Goal: Transaction & Acquisition: Register for event/course

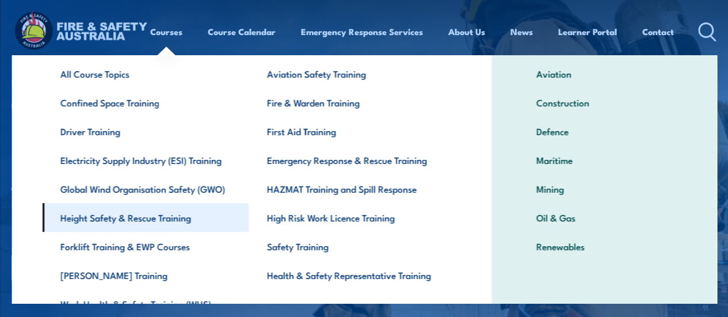
scroll to position [115, 0]
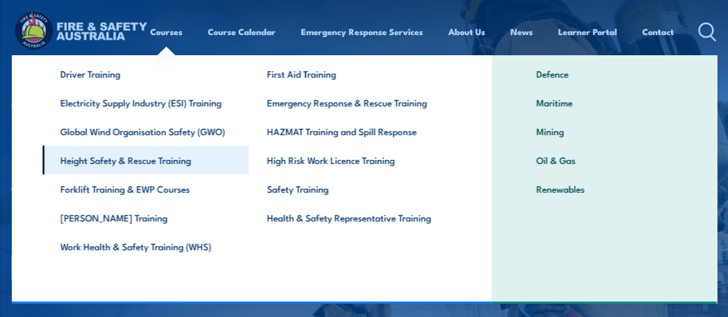
click at [112, 162] on link "Height Safety & Rescue Training" at bounding box center [145, 160] width 207 height 29
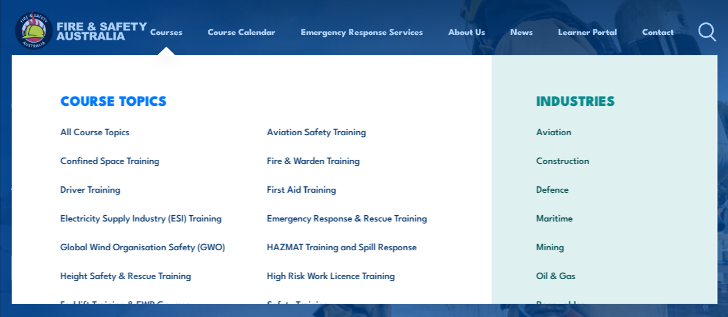
click at [27, 67] on div "COURSE TOPICS All Course Topics Aviation Safety Training Confined Space Trainin…" at bounding box center [252, 237] width 480 height 364
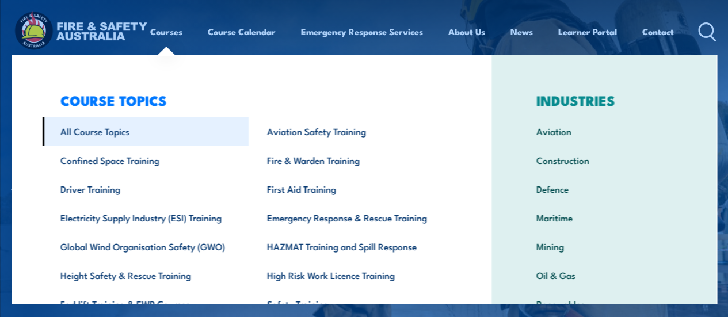
click at [82, 131] on link "All Course Topics" at bounding box center [145, 131] width 207 height 29
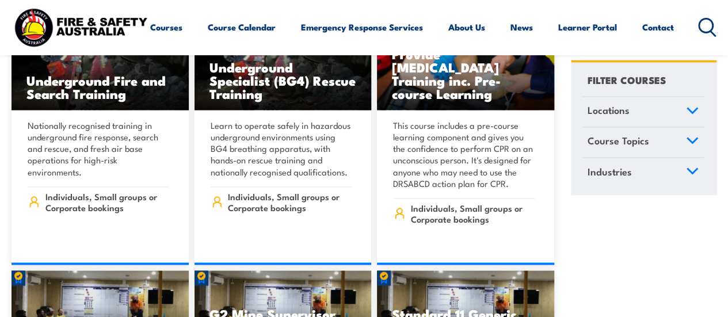
scroll to position [1036, 0]
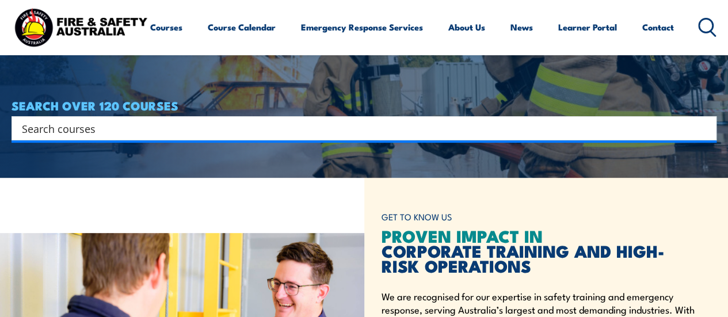
scroll to position [115, 0]
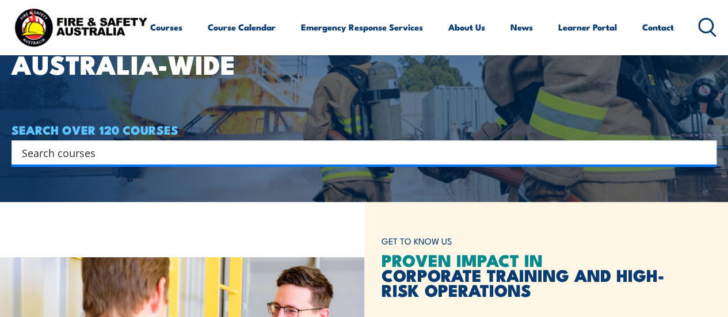
click at [106, 155] on input "Search input" at bounding box center [356, 152] width 669 height 17
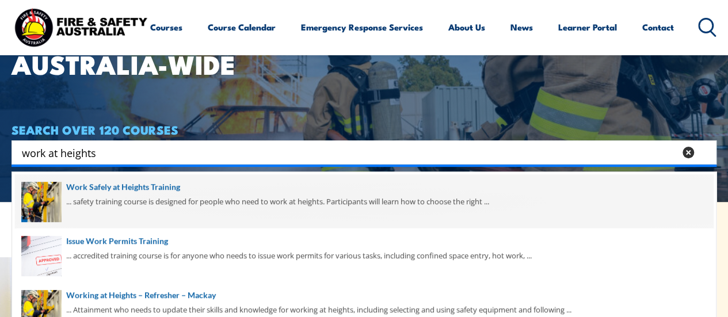
type input "work at heights"
click at [117, 184] on span at bounding box center [364, 201] width 698 height 54
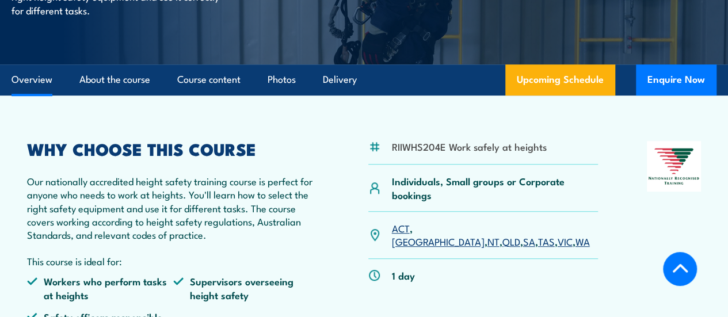
scroll to position [345, 0]
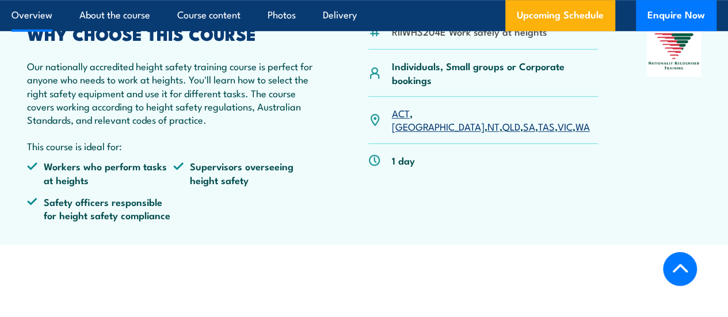
click at [523, 133] on link "SA" at bounding box center [529, 126] width 12 height 14
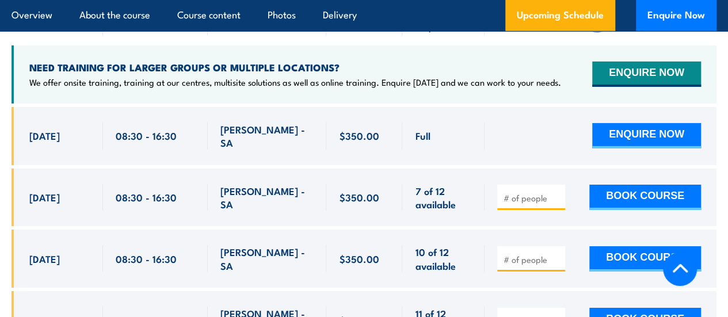
scroll to position [1981, 0]
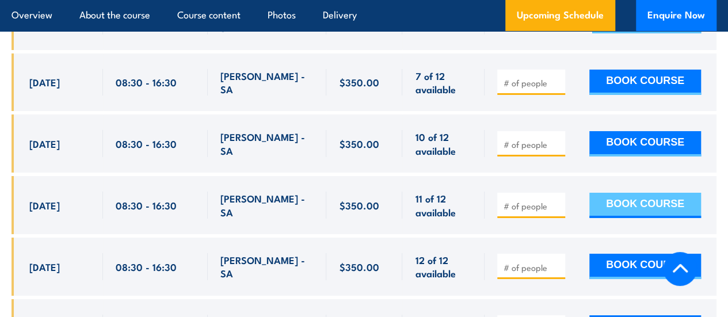
click at [647, 210] on button "BOOK COURSE" at bounding box center [645, 205] width 112 height 25
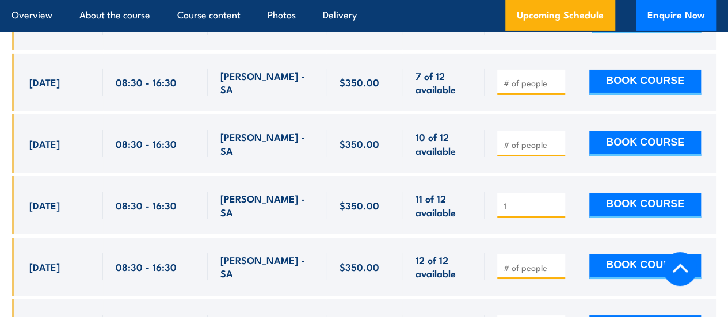
type input "1"
click at [553, 211] on input "1" at bounding box center [532, 206] width 58 height 12
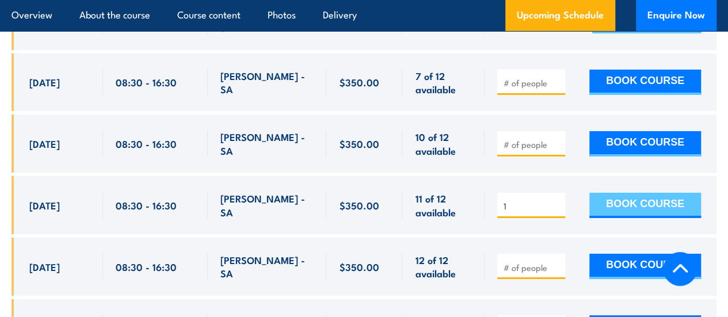
click at [639, 208] on button "BOOK COURSE" at bounding box center [645, 205] width 112 height 25
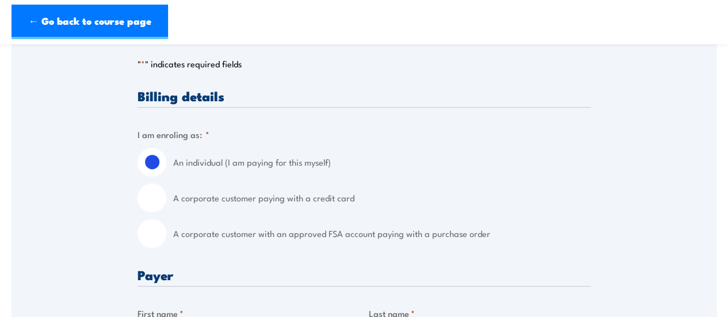
scroll to position [230, 0]
click at [151, 195] on input "A corporate customer paying with a credit card" at bounding box center [151, 197] width 29 height 29
radio input "true"
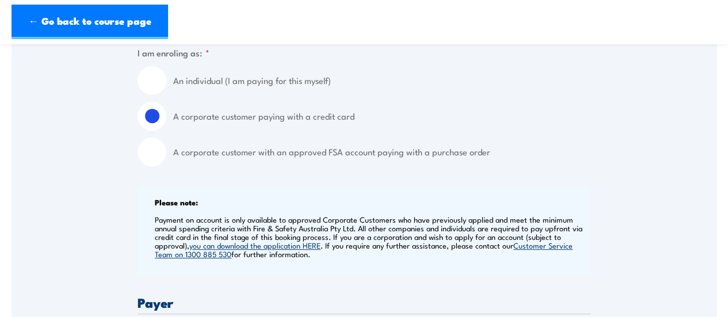
scroll to position [288, 0]
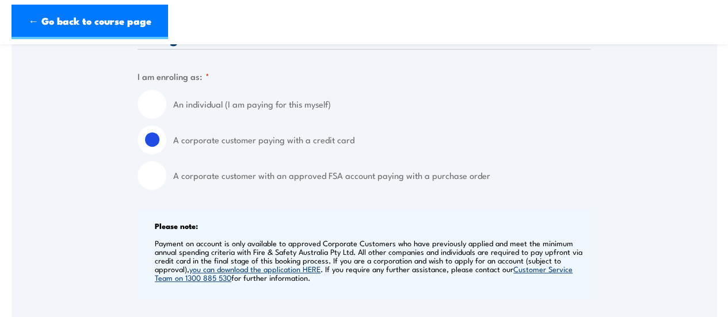
click at [155, 104] on input "An individual (I am paying for this myself)" at bounding box center [151, 104] width 29 height 29
radio input "true"
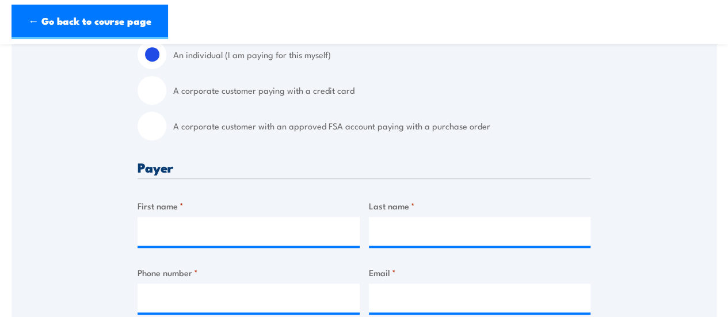
scroll to position [403, 0]
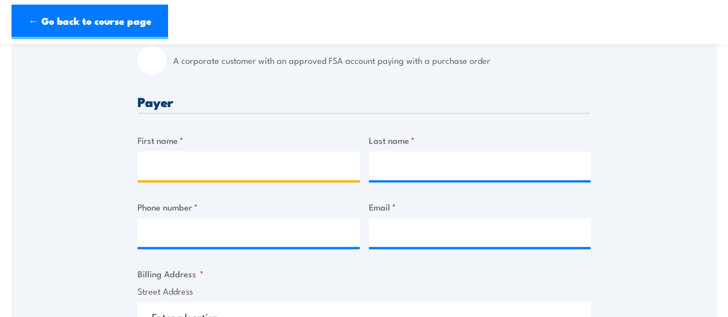
click at [179, 167] on input "First name *" at bounding box center [248, 165] width 222 height 29
type input "warren"
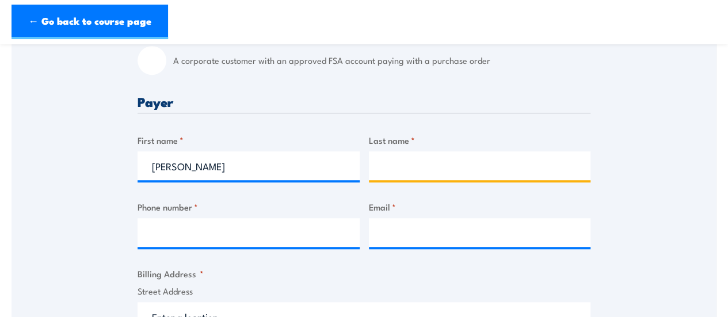
type input "TURNBULL"
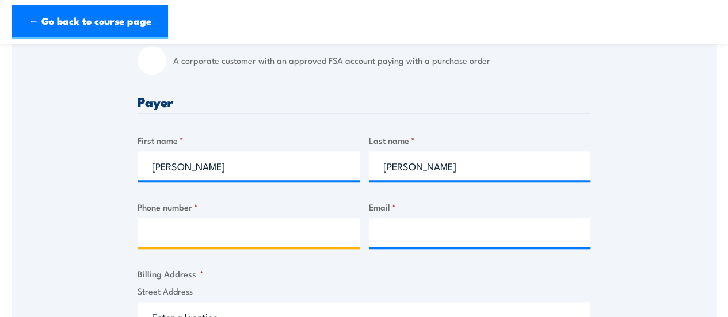
type input "0401991594"
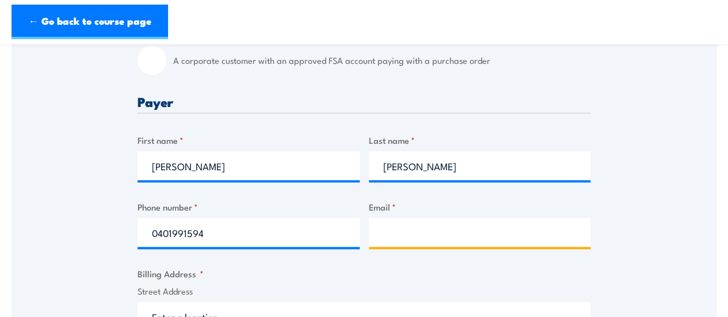
type input "warren.turnbull@orica.com"
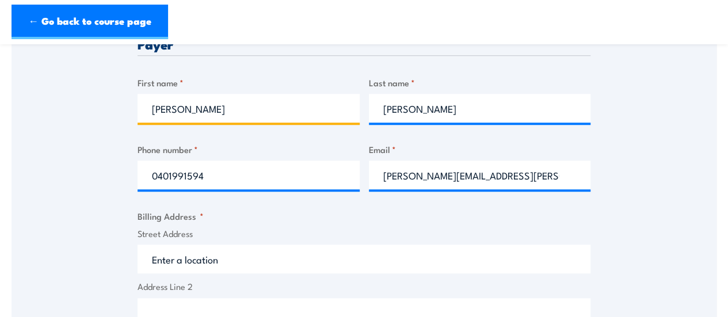
scroll to position [575, 0]
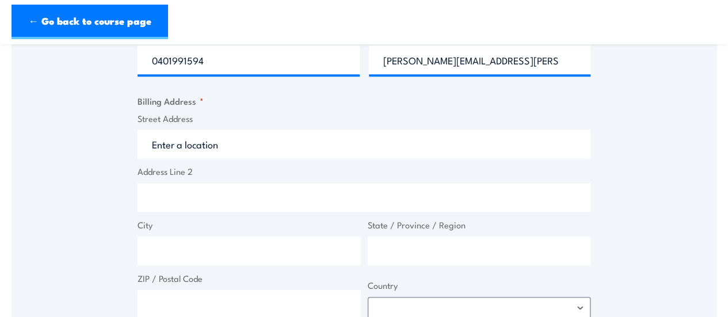
click at [235, 146] on input "Street Address" at bounding box center [363, 143] width 453 height 29
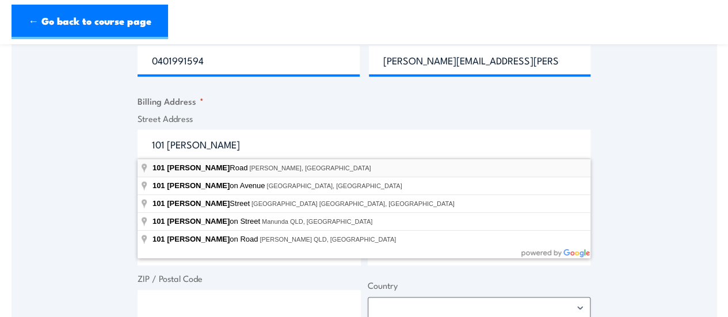
type input "101 Wilkins Road, Wingfield SA, Australia"
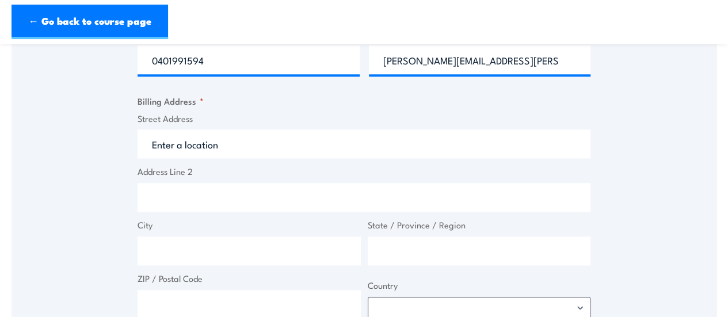
type input "101 Wilkins Rd"
type input "Wingfield"
type input "South Australia"
type input "5013"
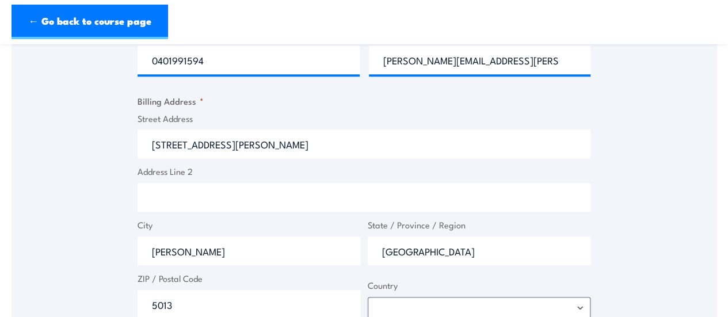
select select "Australia"
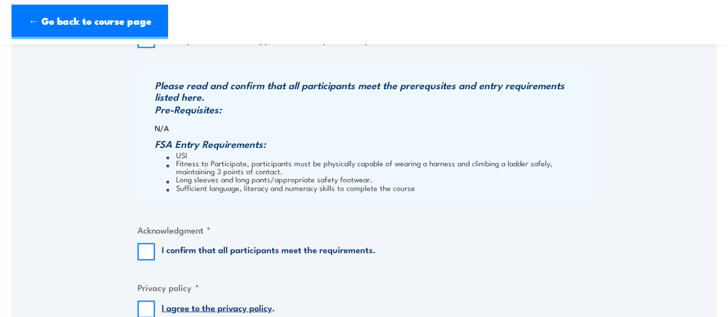
scroll to position [920, 0]
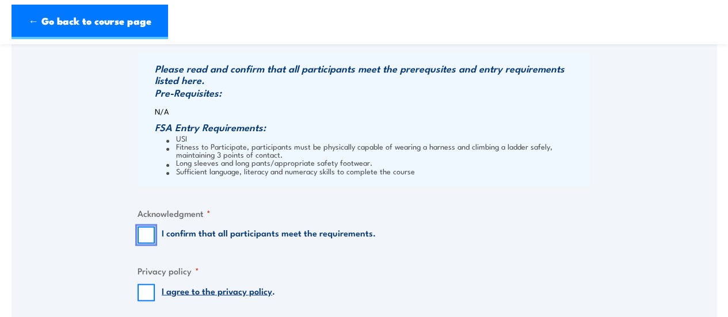
click at [145, 233] on input "I confirm that all participants meet the requirements." at bounding box center [145, 234] width 17 height 17
checkbox input "true"
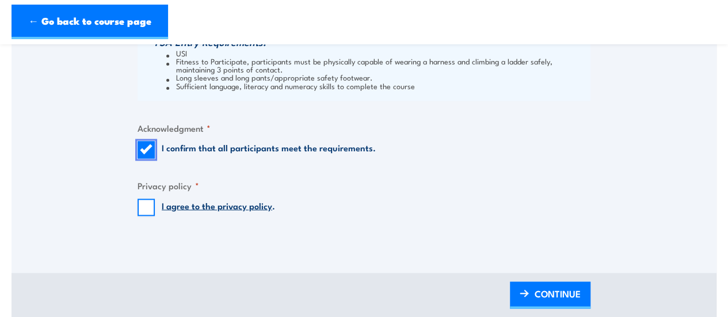
scroll to position [1093, 0]
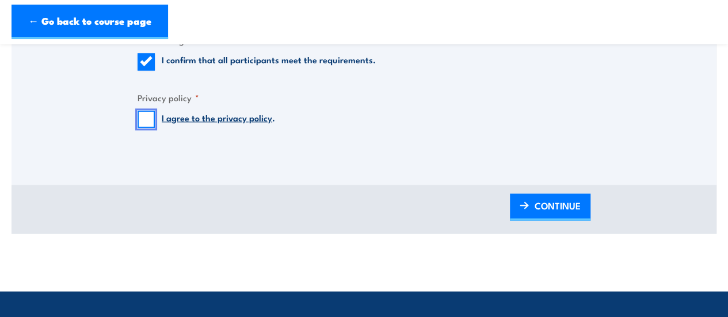
click at [151, 122] on input "I agree to the privacy policy ." at bounding box center [145, 119] width 17 height 17
checkbox input "true"
click at [551, 204] on span "CONTINUE" at bounding box center [557, 205] width 46 height 30
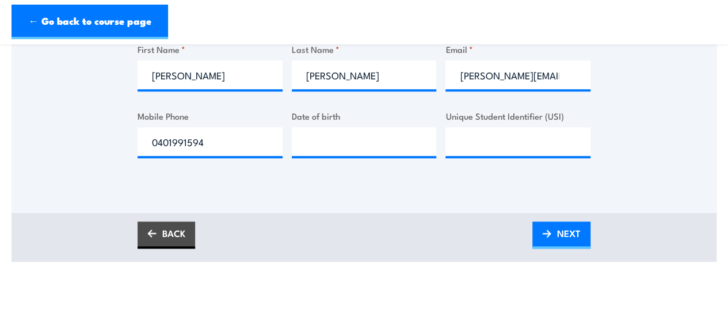
scroll to position [403, 0]
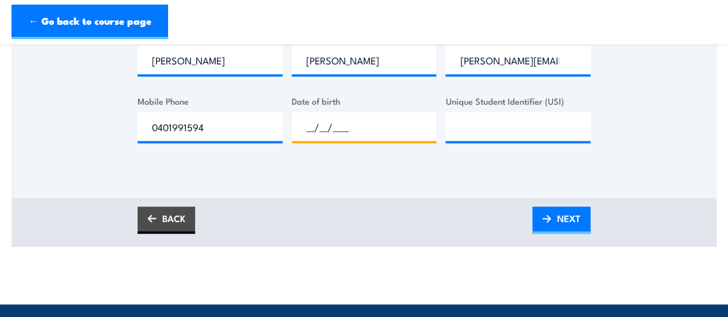
click at [335, 136] on input "__/__/____" at bounding box center [364, 126] width 145 height 29
type input "16/10/1963"
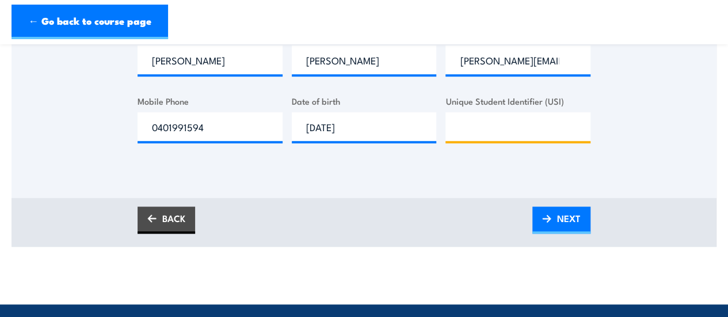
click at [466, 132] on input "Unique Student Identifier (USI)" at bounding box center [517, 126] width 145 height 29
type input "RMBNULF2QC"
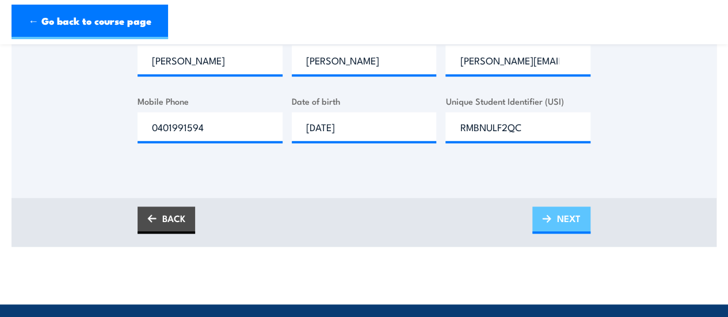
click at [565, 216] on span "NEXT" at bounding box center [569, 218] width 24 height 30
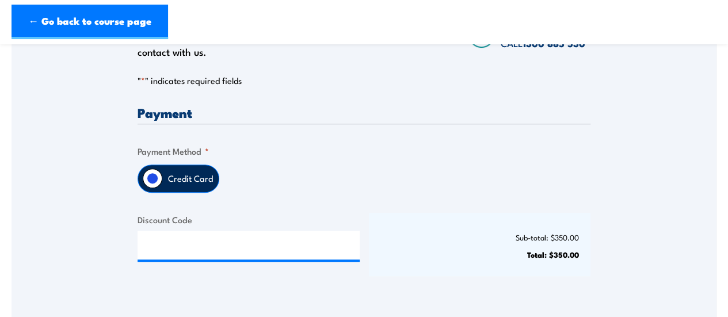
scroll to position [288, 0]
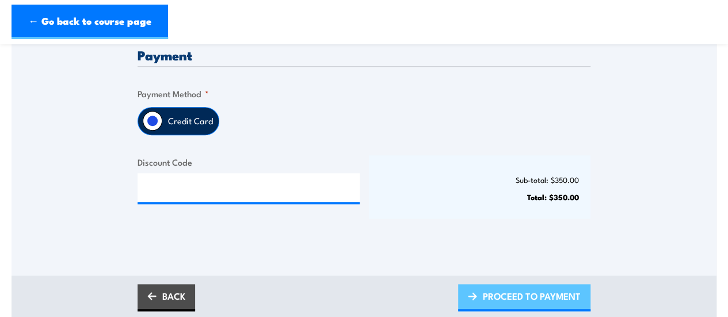
click at [547, 292] on span "PROCEED TO PAYMENT" at bounding box center [532, 296] width 98 height 30
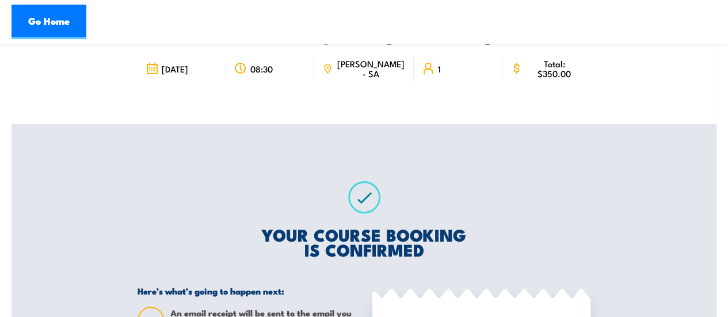
scroll to position [58, 0]
